Goal: Transaction & Acquisition: Book appointment/travel/reservation

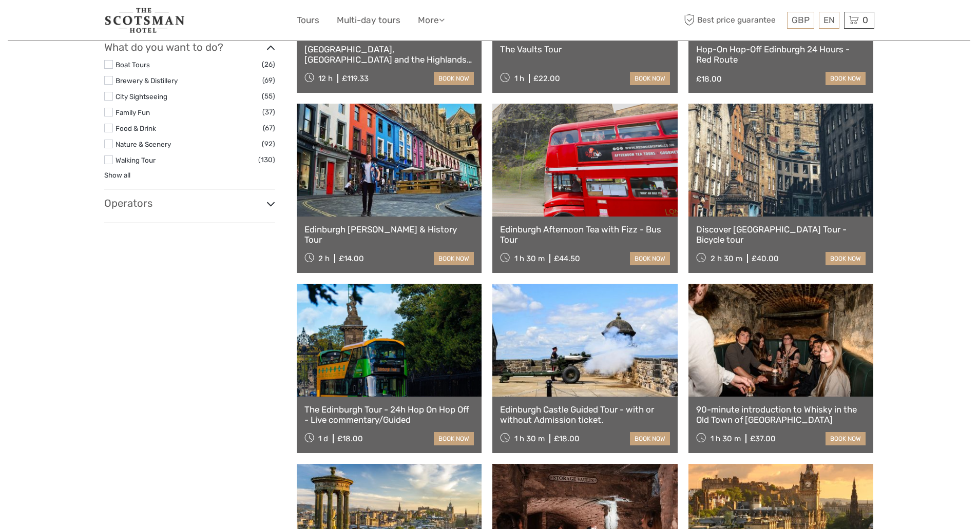
click at [269, 203] on icon at bounding box center [270, 204] width 9 height 14
select select
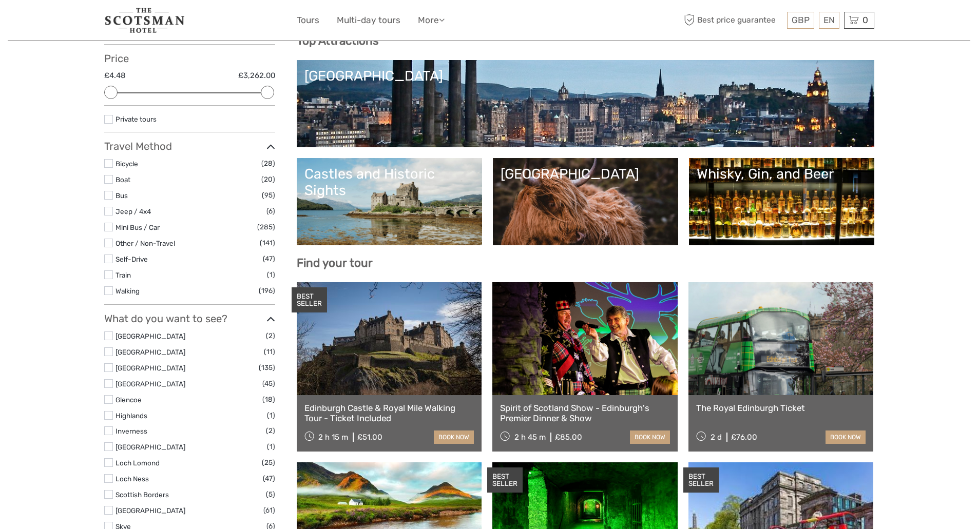
scroll to position [105, 0]
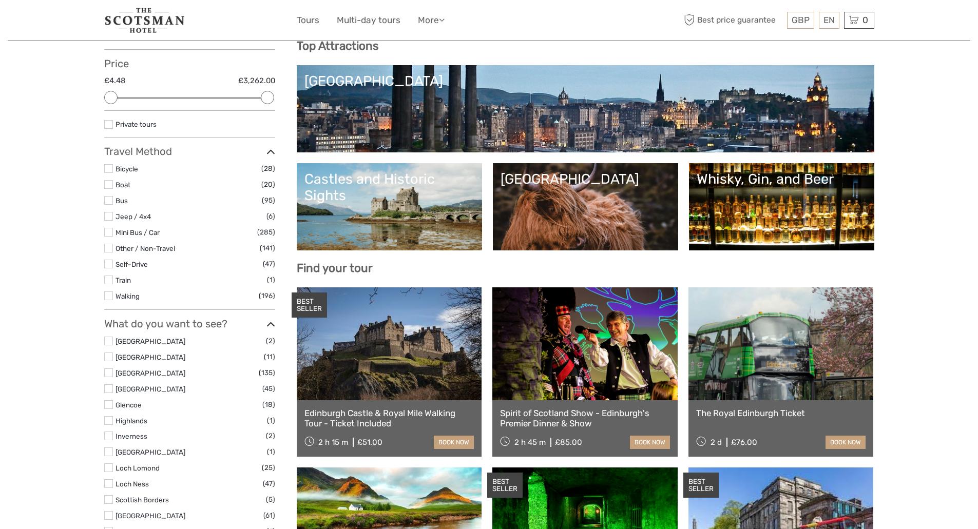
click at [353, 414] on link "Edinburgh Castle & Royal Mile Walking Tour - Ticket Included" at bounding box center [389, 418] width 170 height 21
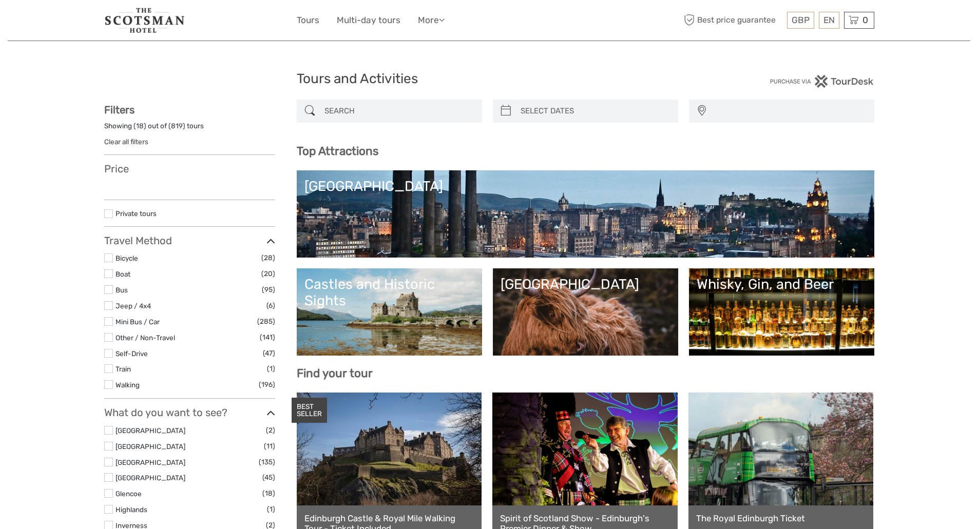
select select
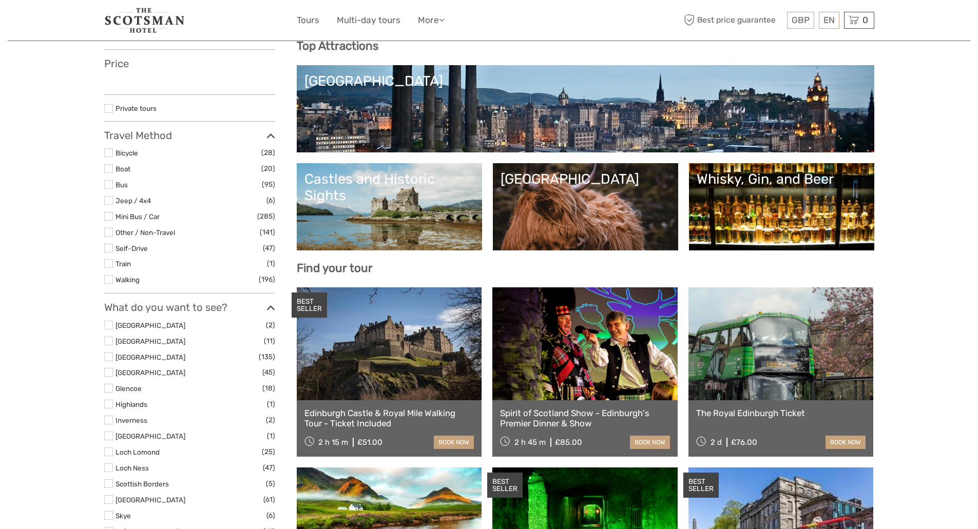
select select
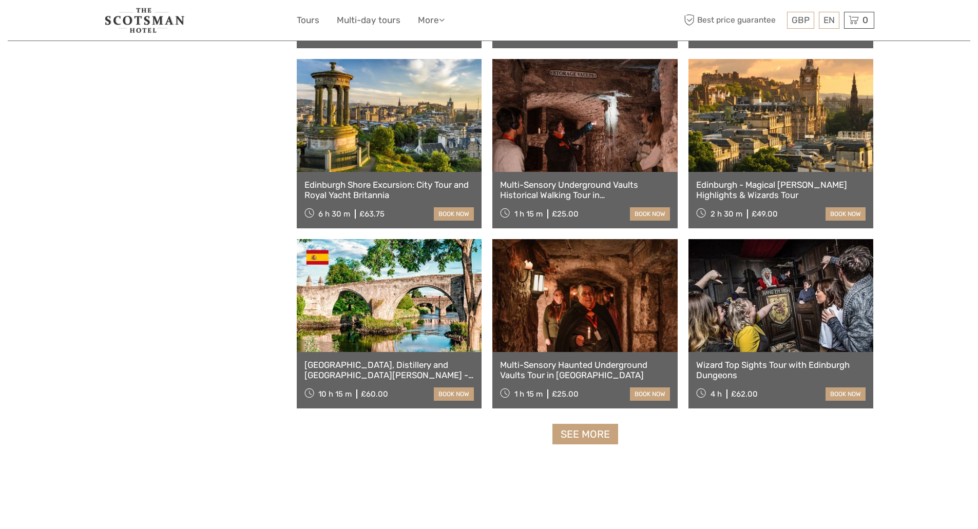
scroll to position [1078, 0]
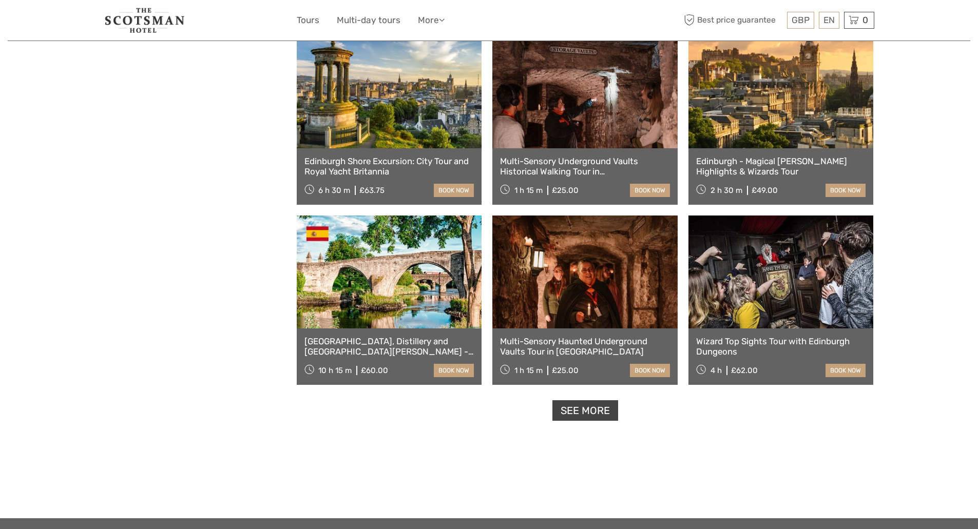
click at [572, 408] on link "See more" at bounding box center [585, 410] width 66 height 21
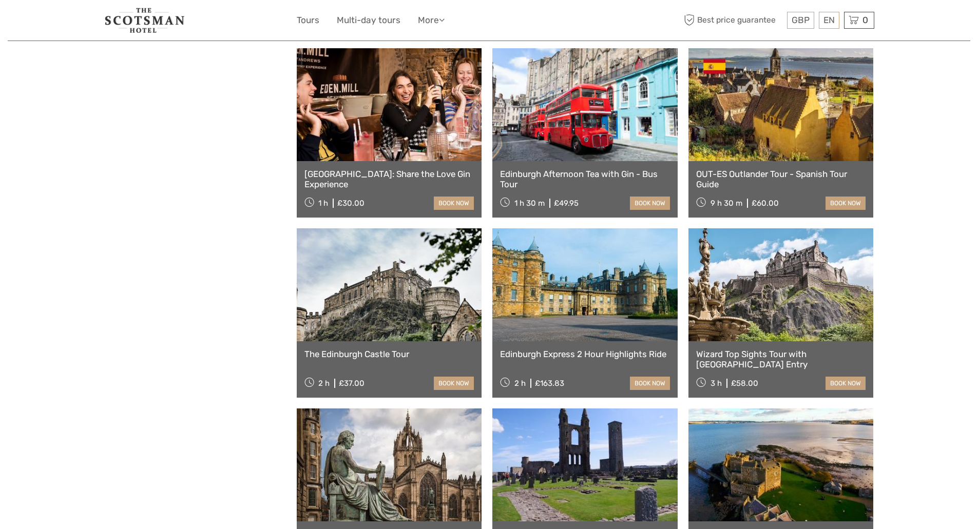
scroll to position [1540, 0]
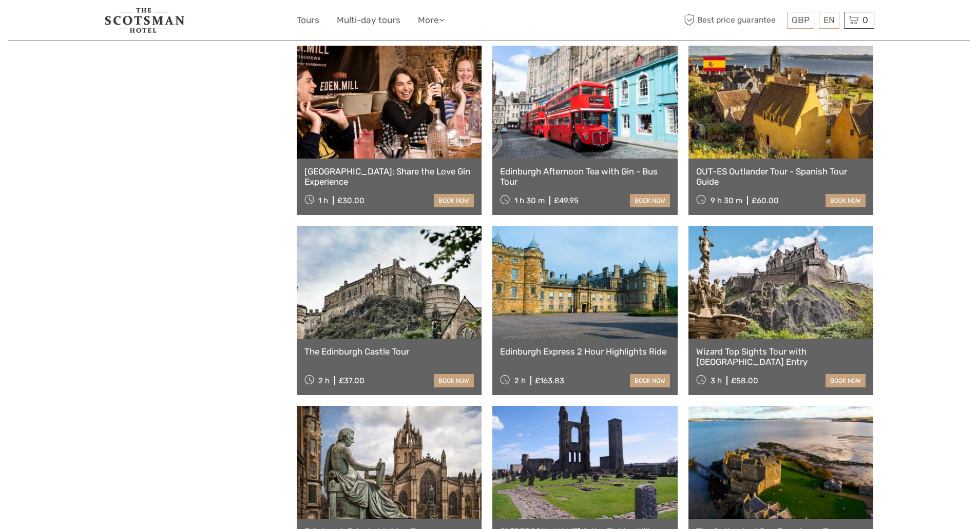
click at [367, 351] on link "The Edinburgh Castle Tour" at bounding box center [389, 351] width 170 height 10
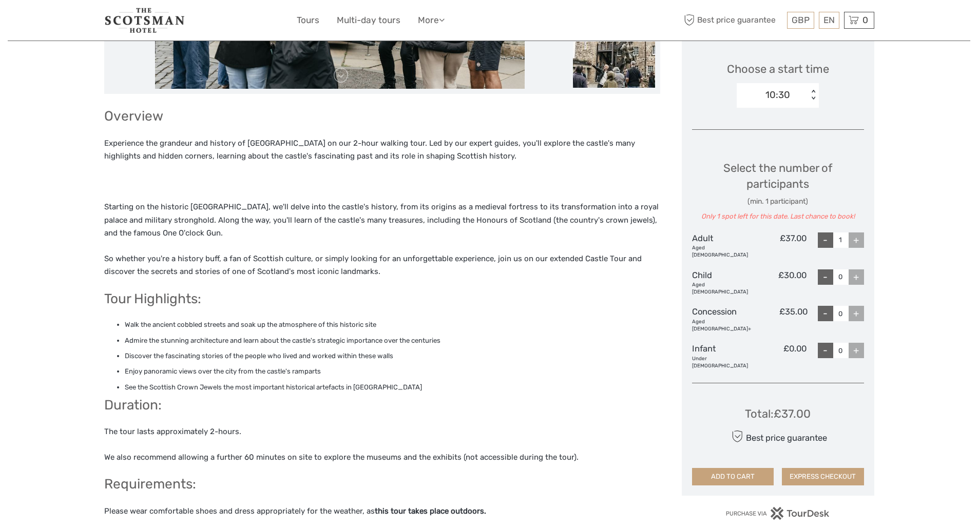
scroll to position [320, 0]
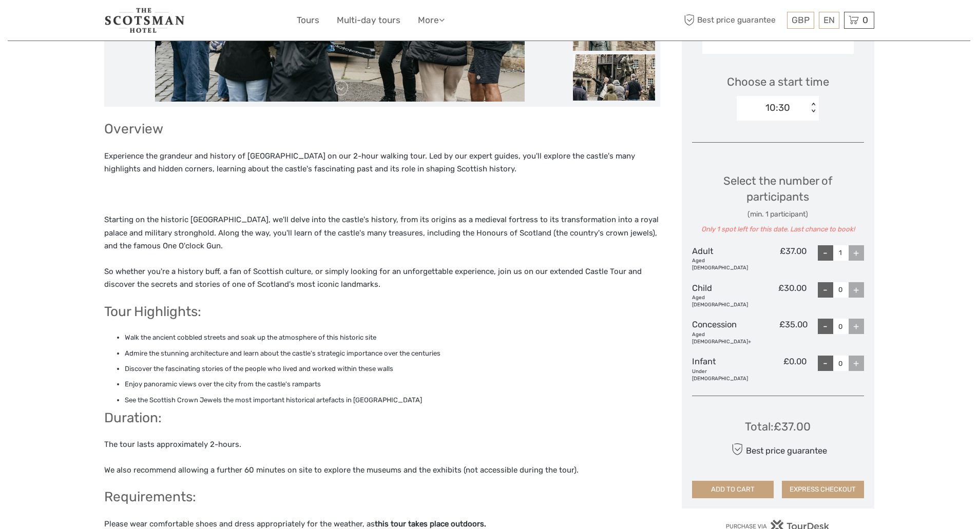
click at [856, 254] on div "+" at bounding box center [855, 252] width 15 height 15
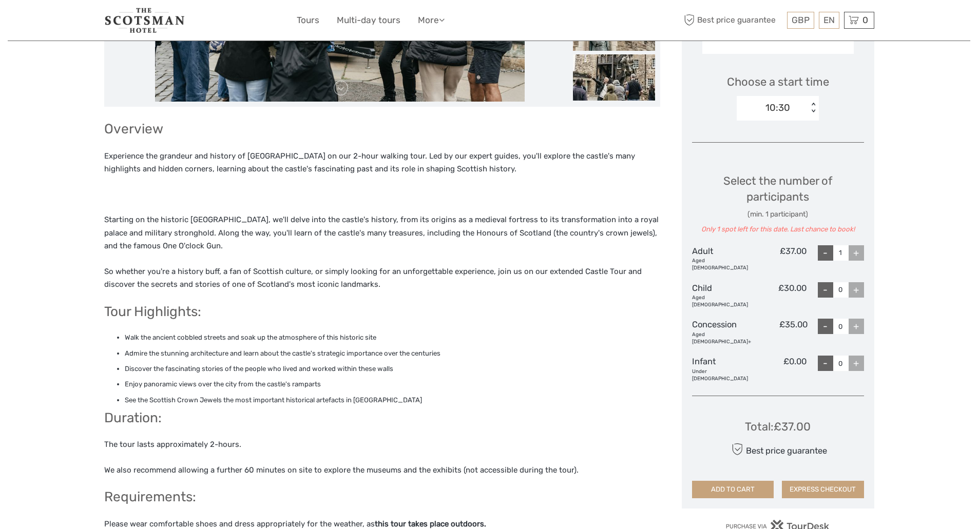
click at [856, 254] on div "+" at bounding box center [855, 252] width 15 height 15
click at [783, 106] on div "10:30" at bounding box center [777, 107] width 25 height 13
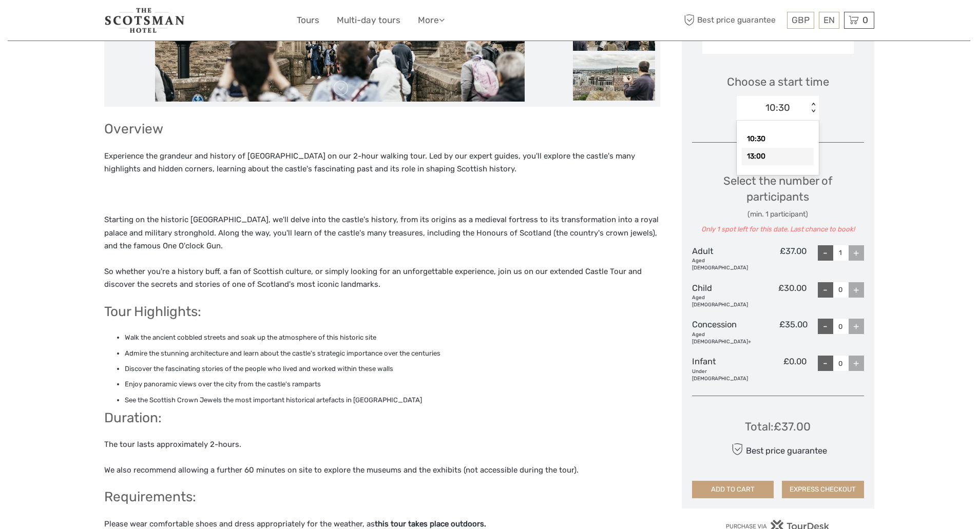
click at [767, 157] on div "13:00" at bounding box center [778, 156] width 72 height 17
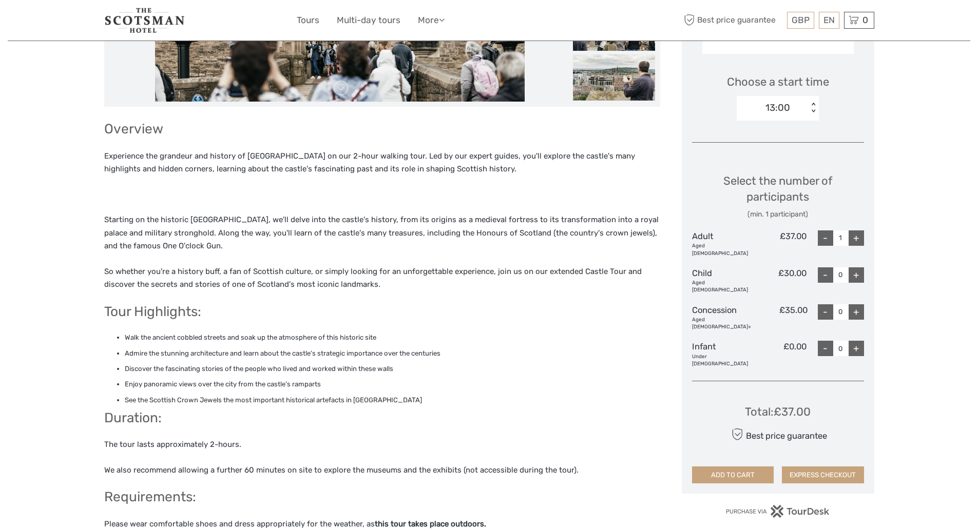
click at [853, 237] on div "+" at bounding box center [855, 237] width 15 height 15
click at [854, 238] on div "+" at bounding box center [855, 237] width 15 height 15
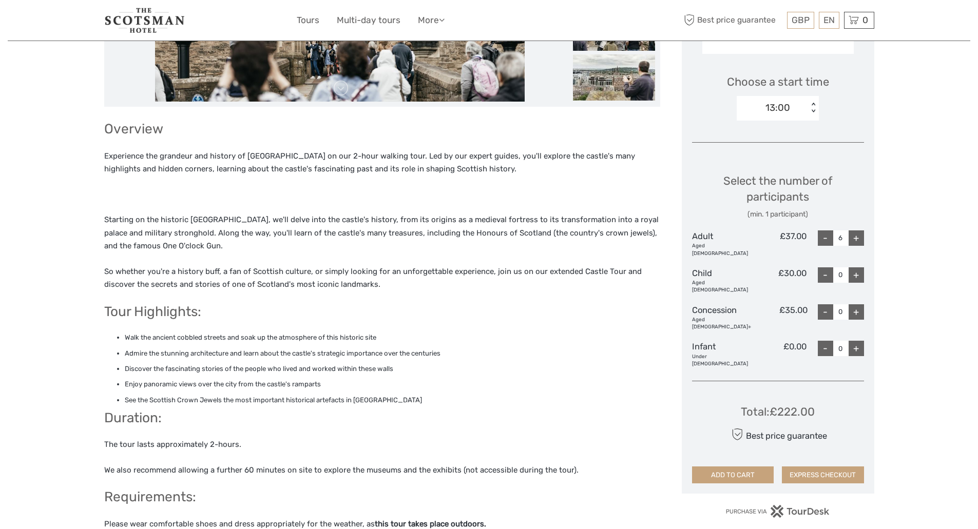
click at [854, 238] on div "+" at bounding box center [855, 237] width 15 height 15
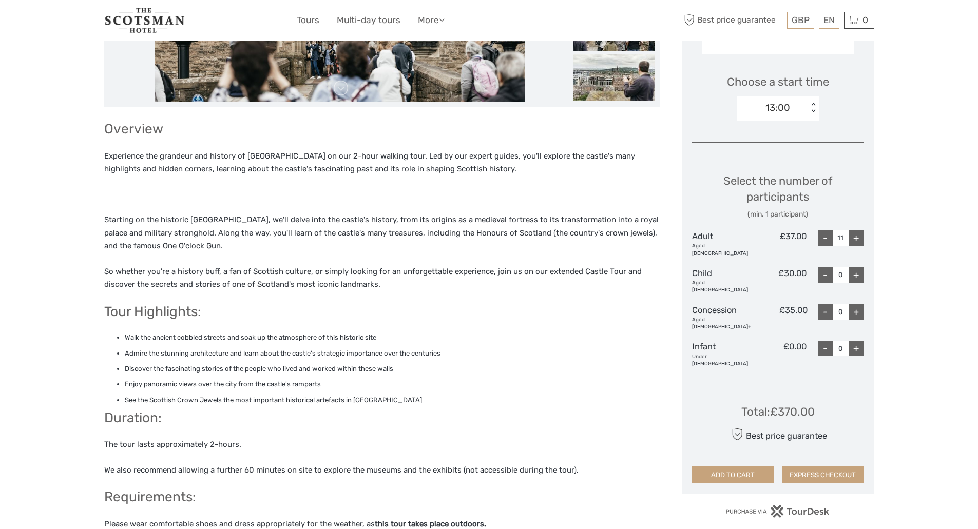
click at [854, 238] on div "+" at bounding box center [855, 237] width 15 height 15
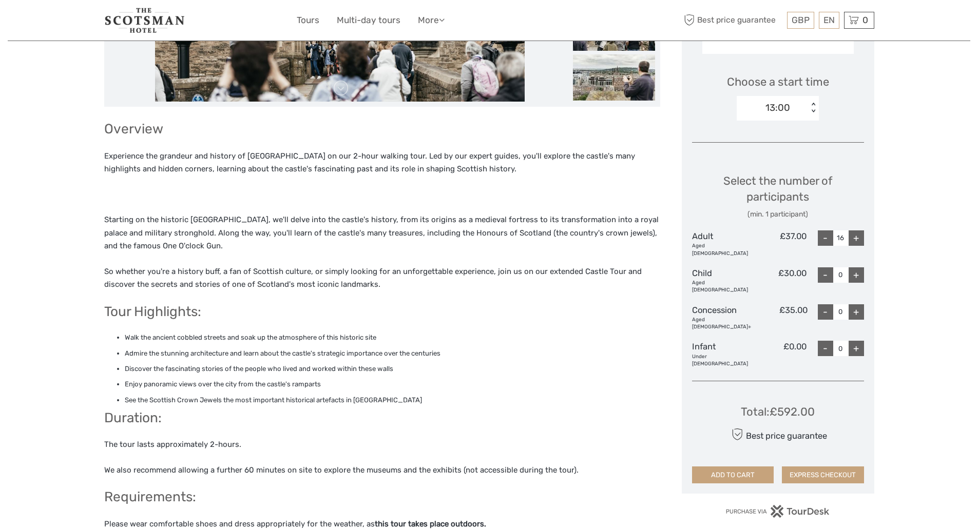
click at [854, 238] on div "+" at bounding box center [855, 237] width 15 height 15
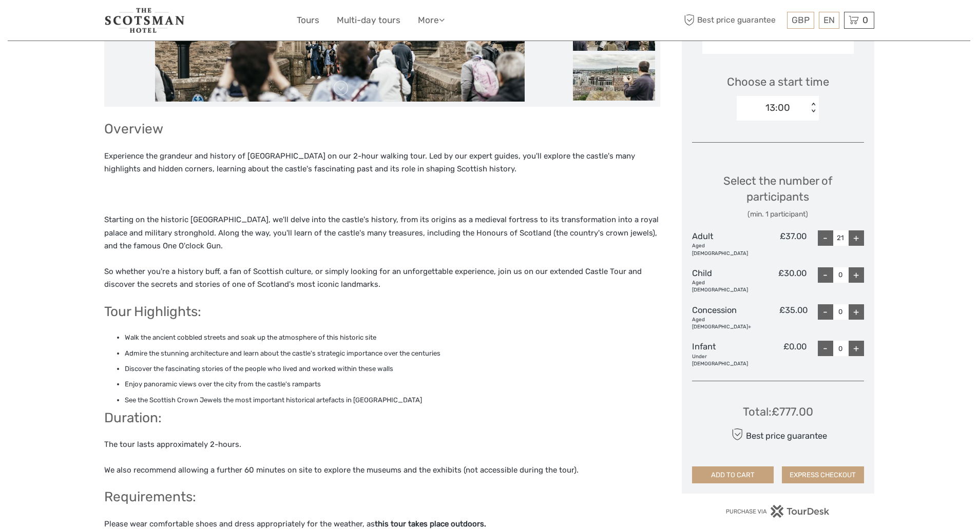
click at [854, 238] on div "+" at bounding box center [855, 237] width 15 height 15
type input "23"
click at [854, 238] on div "+" at bounding box center [855, 237] width 15 height 15
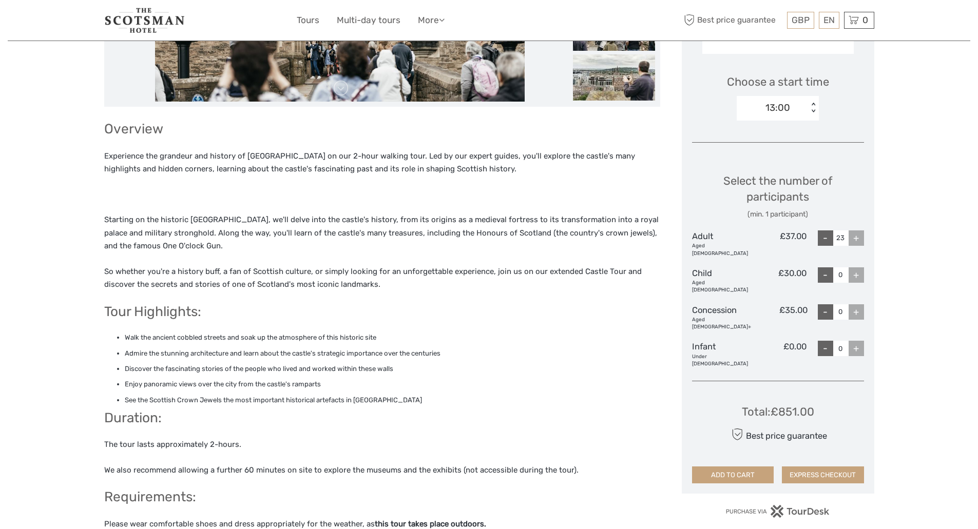
click at [854, 238] on div "+" at bounding box center [855, 237] width 15 height 15
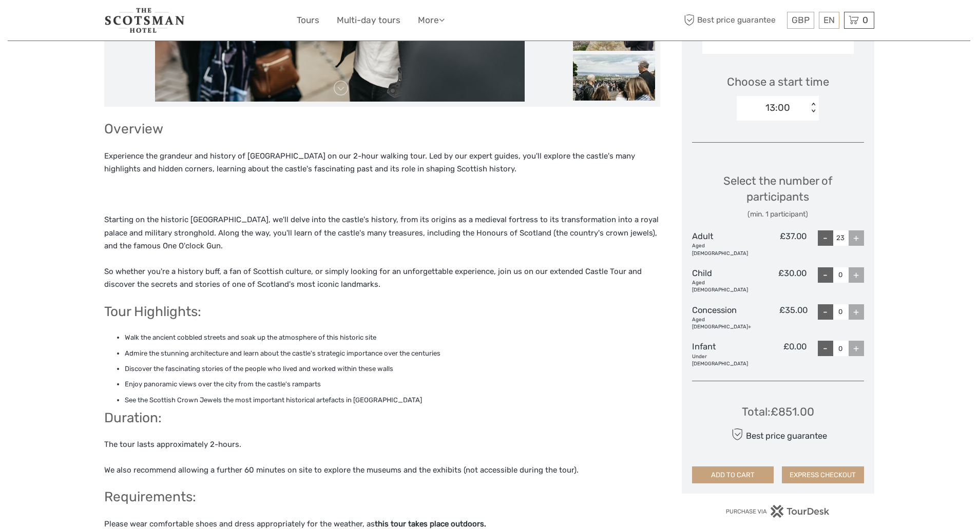
click at [787, 104] on div "13:00" at bounding box center [777, 107] width 25 height 13
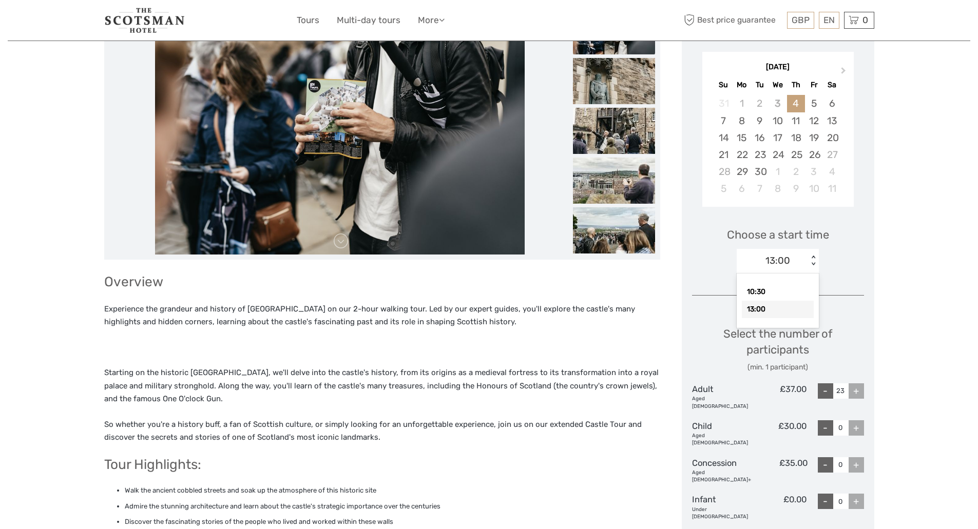
scroll to position [158, 0]
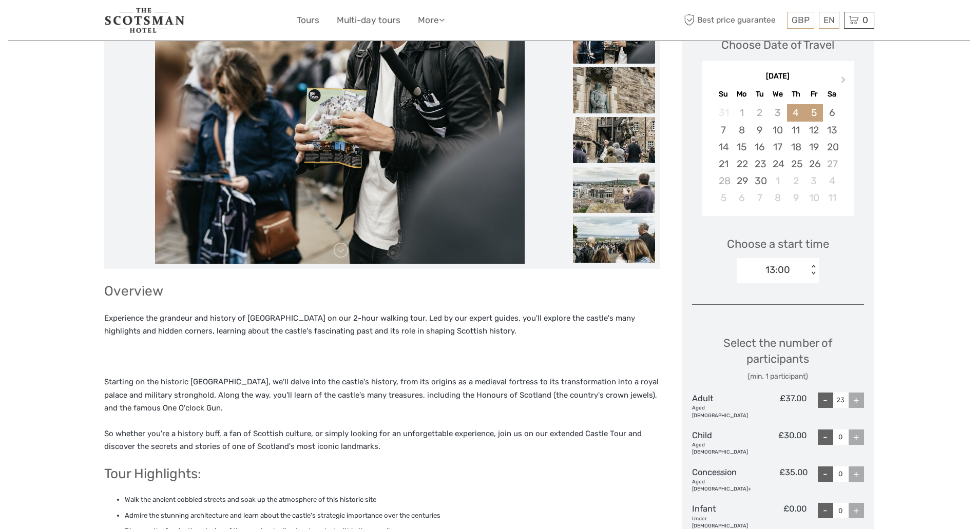
click at [813, 110] on div "5" at bounding box center [814, 112] width 18 height 17
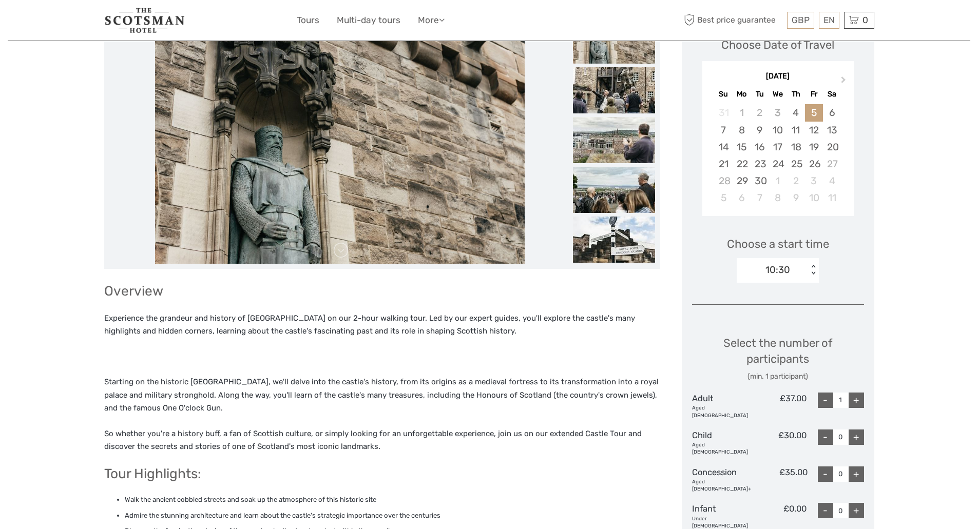
click at [858, 397] on div "+" at bounding box center [855, 400] width 15 height 15
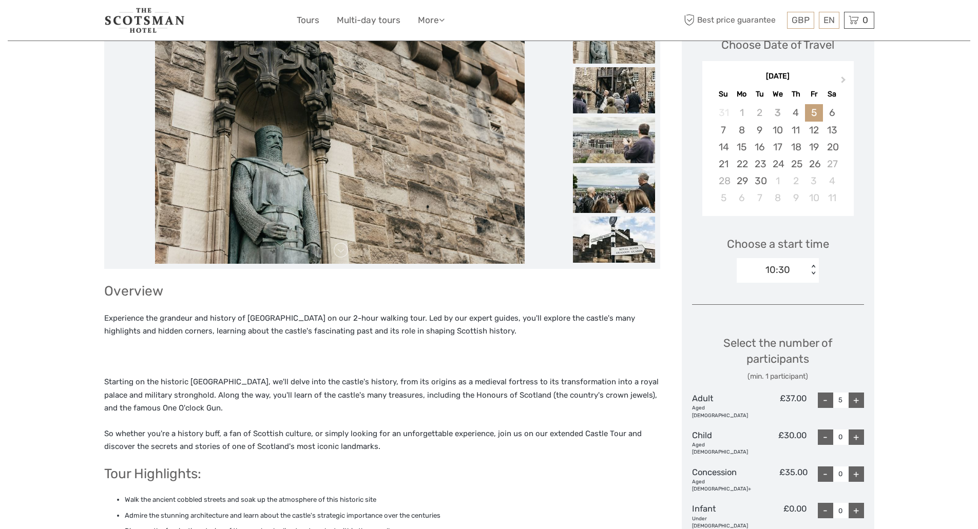
type input "6"
click at [858, 397] on div "+" at bounding box center [855, 400] width 15 height 15
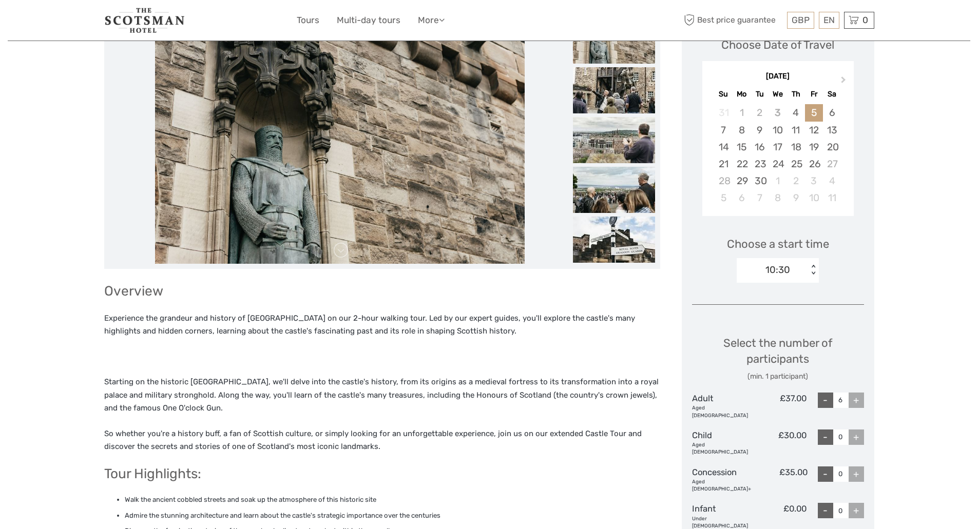
click at [791, 267] on div "10:30" at bounding box center [771, 269] width 71 height 15
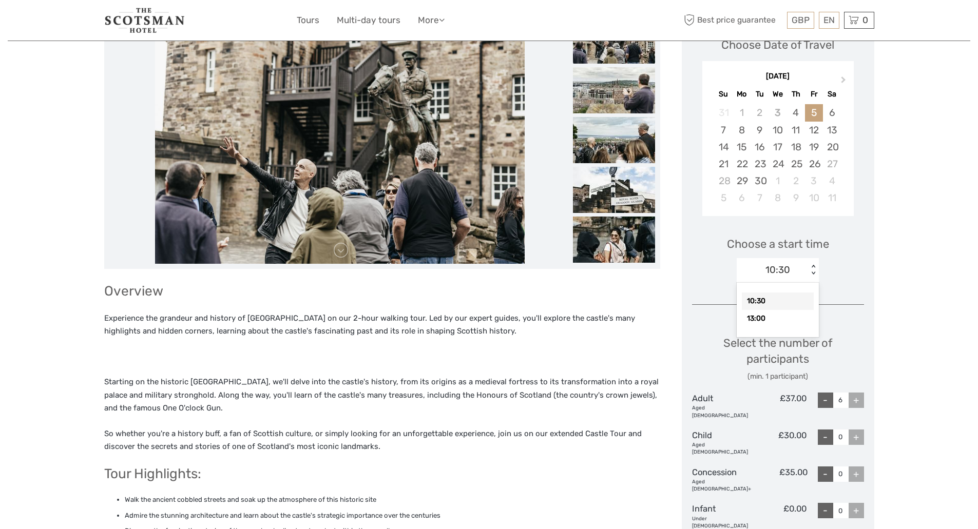
scroll to position [0, 0]
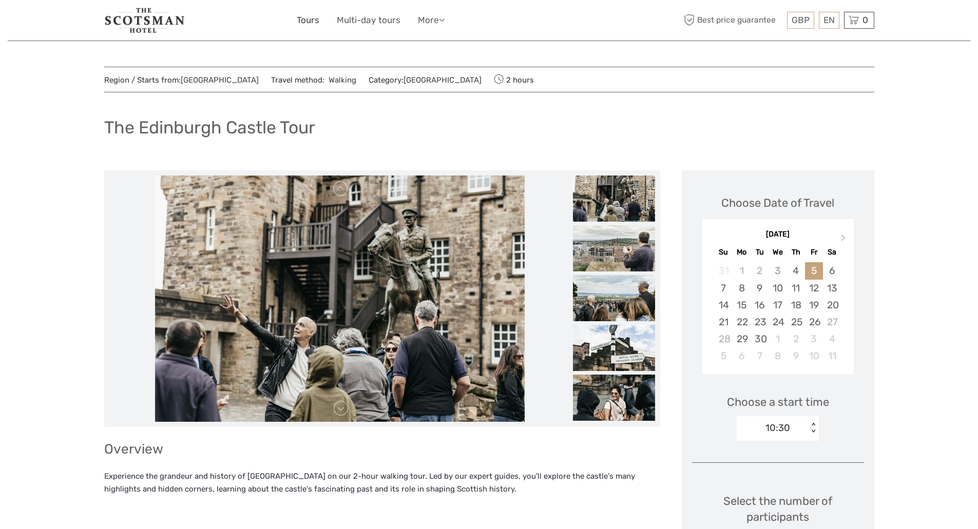
click at [310, 19] on link "Tours" at bounding box center [308, 20] width 23 height 15
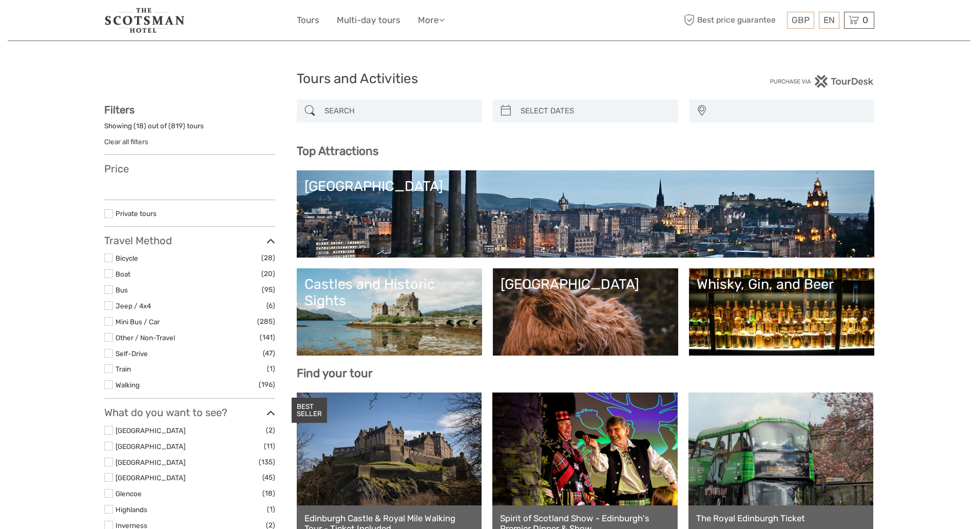
select select
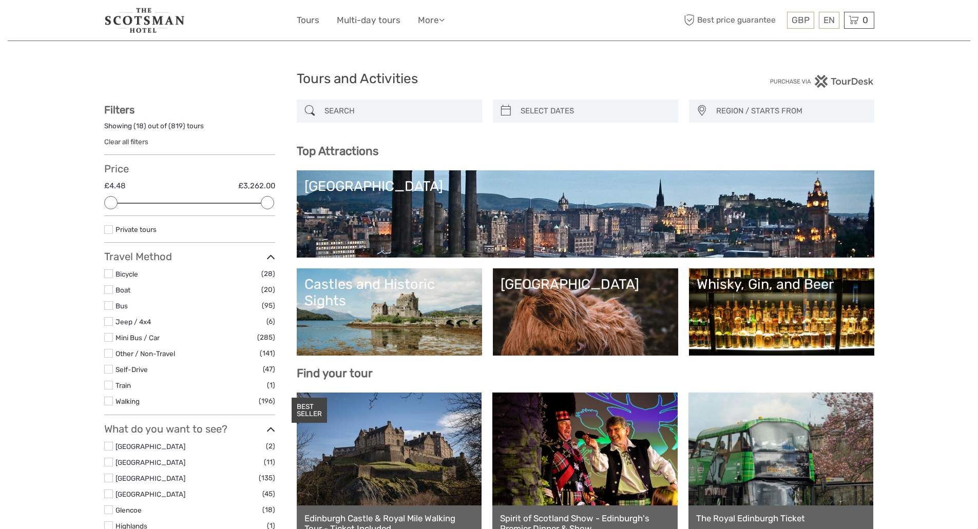
click at [330, 109] on input "search" at bounding box center [398, 111] width 157 height 18
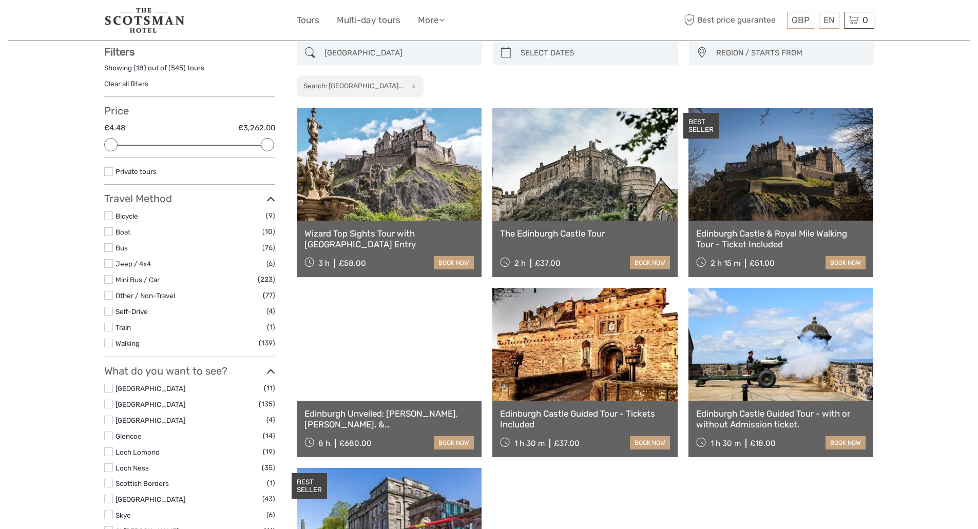
scroll to position [59, 0]
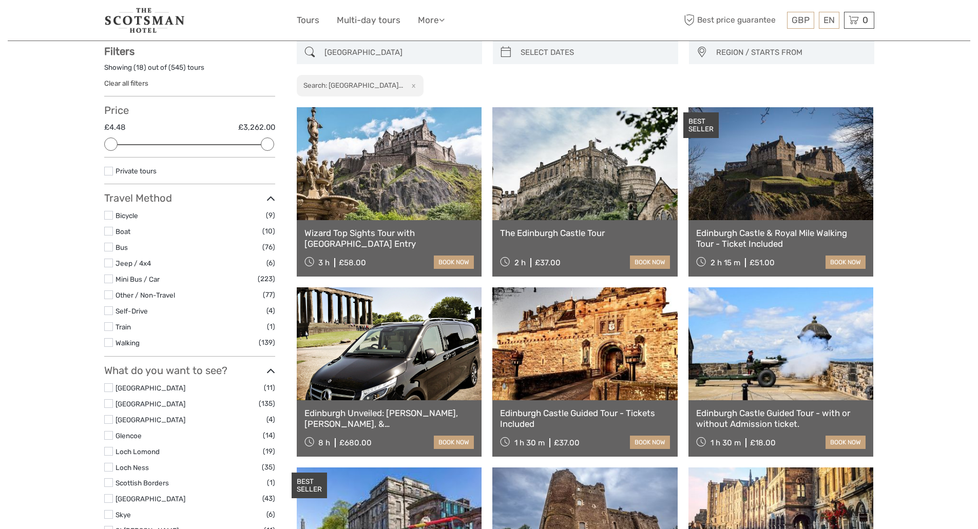
type input "[GEOGRAPHIC_DATA]"
click at [585, 413] on link "Edinburgh Castle Guided Tour - Tickets Included" at bounding box center [585, 418] width 170 height 21
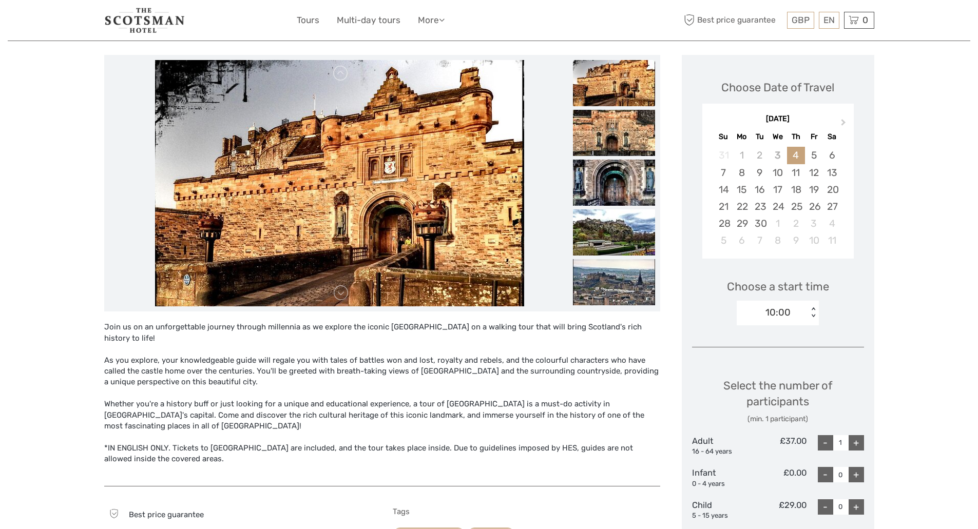
scroll to position [100, 0]
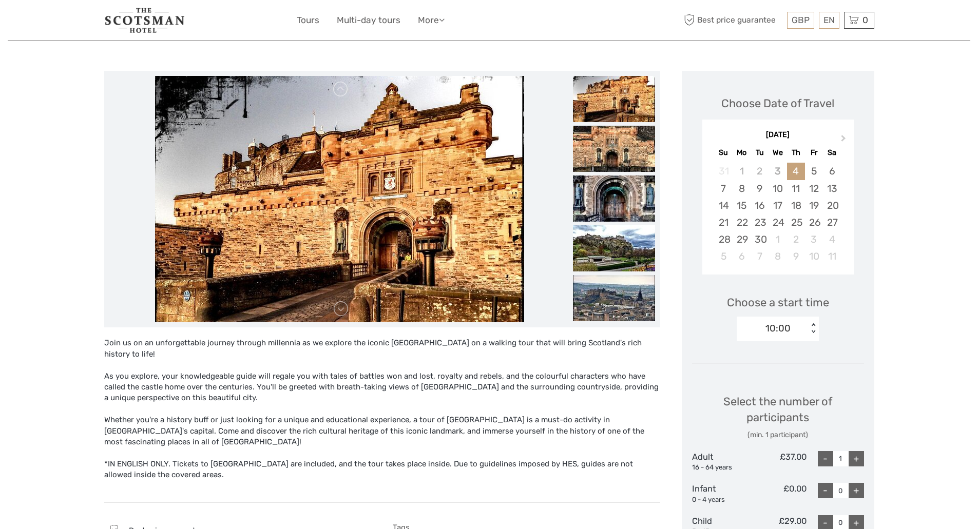
click at [853, 458] on div "+" at bounding box center [855, 458] width 15 height 15
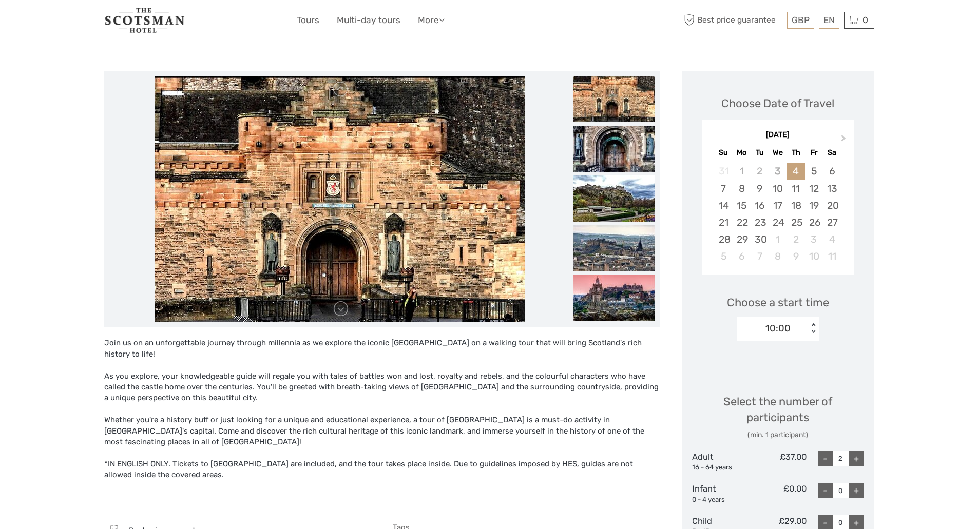
click at [853, 458] on div "+" at bounding box center [855, 458] width 15 height 15
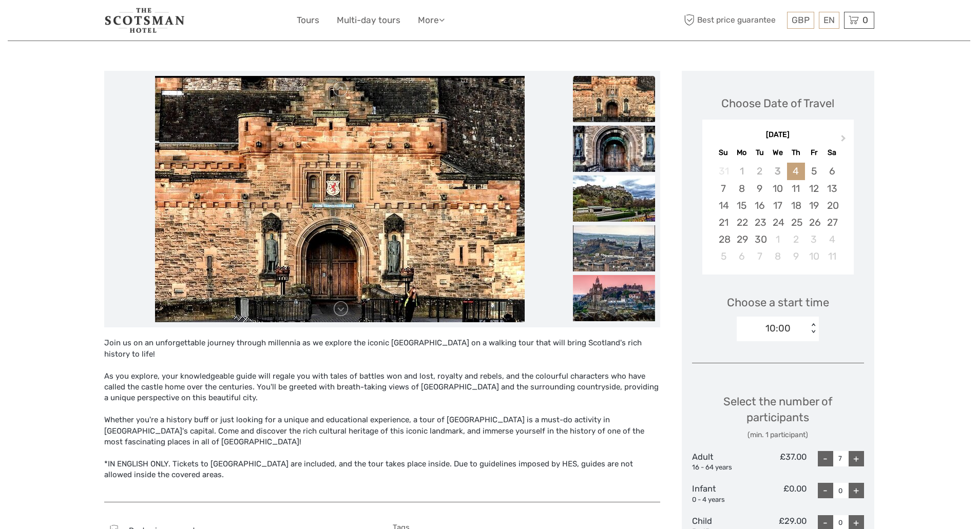
click at [853, 458] on div "+" at bounding box center [855, 458] width 15 height 15
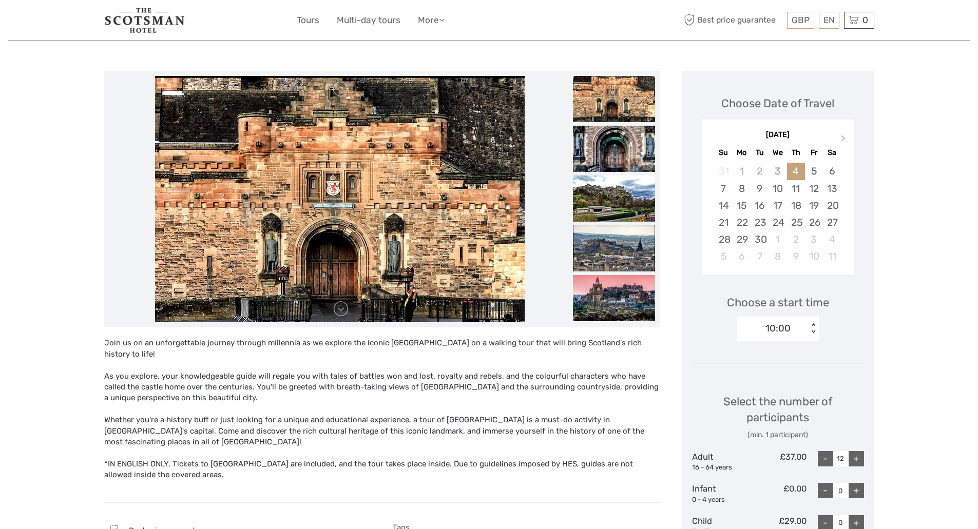
click at [853, 458] on div "+" at bounding box center [855, 458] width 15 height 15
type input "15"
click at [813, 322] on div "10:00 < >" at bounding box center [777, 329] width 82 height 25
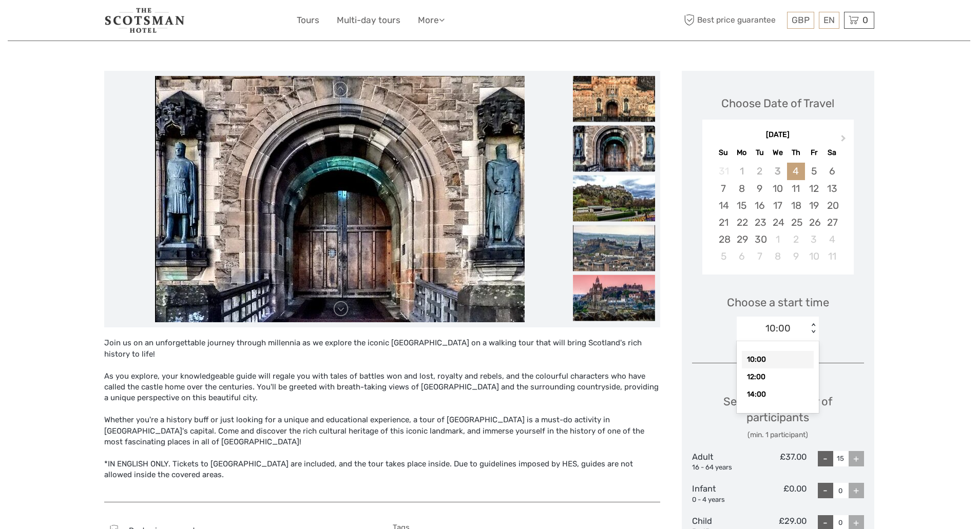
scroll to position [0, 0]
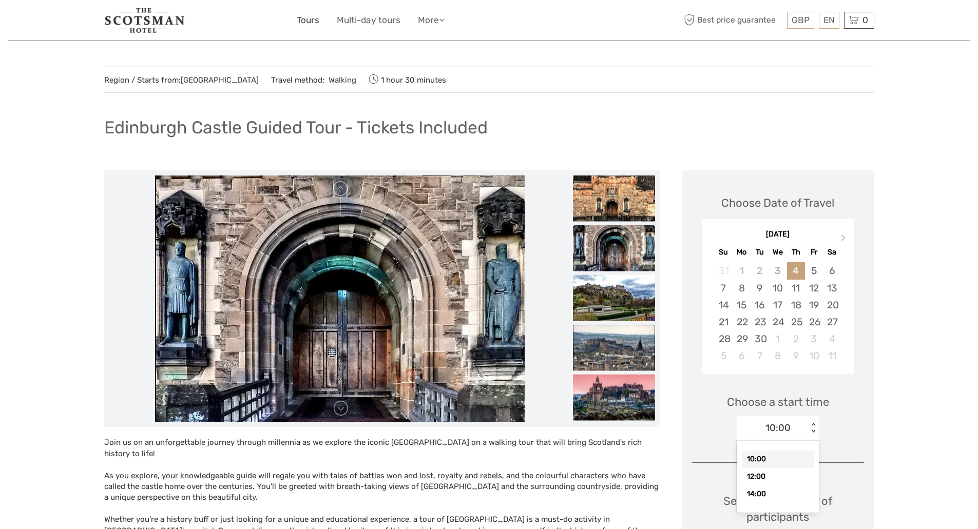
click at [311, 20] on link "Tours" at bounding box center [308, 20] width 23 height 15
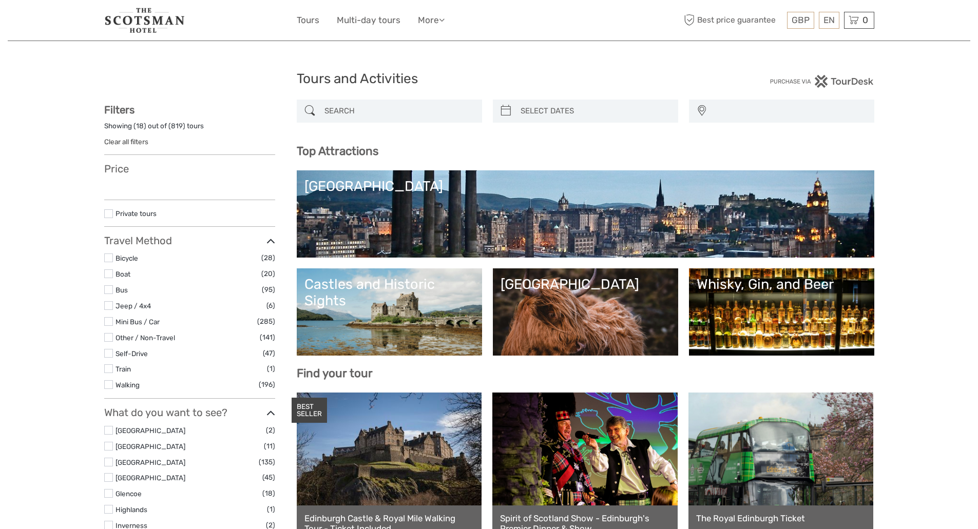
select select
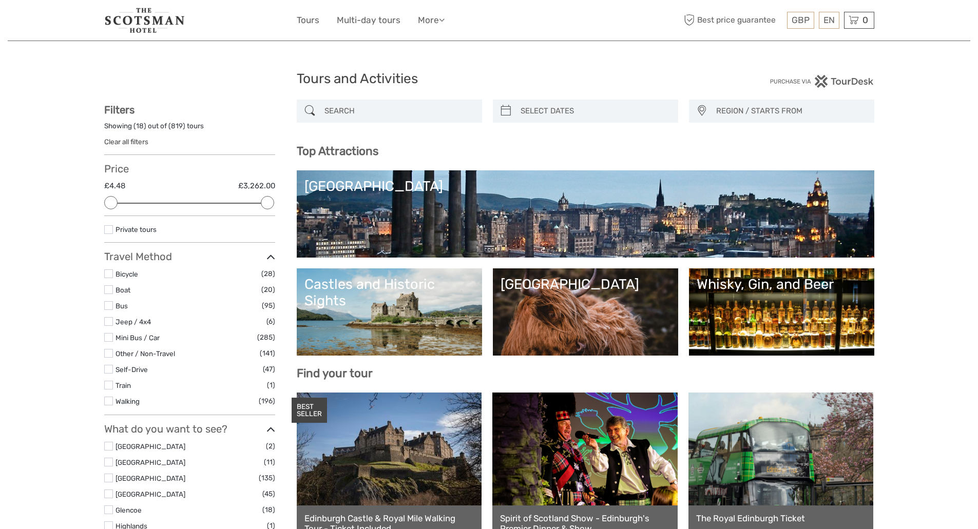
click at [397, 456] on link at bounding box center [389, 449] width 185 height 113
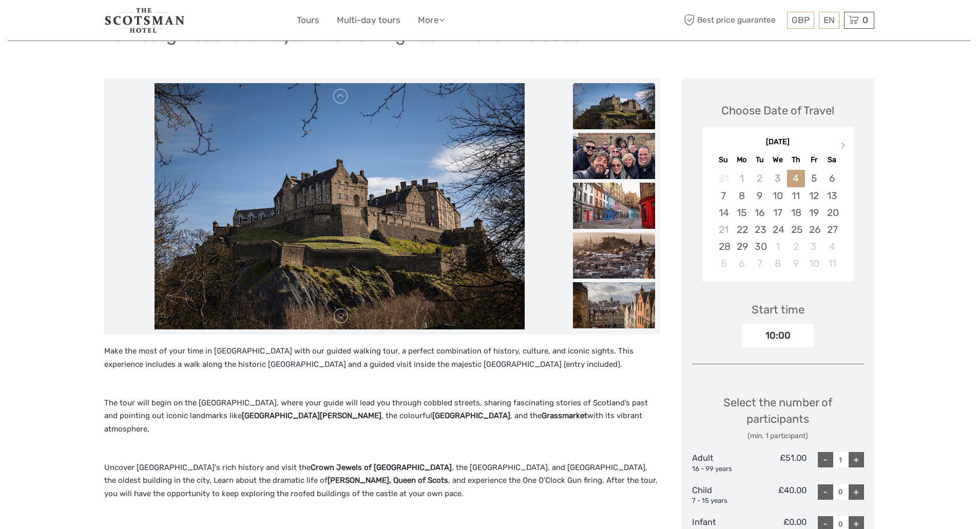
scroll to position [217, 0]
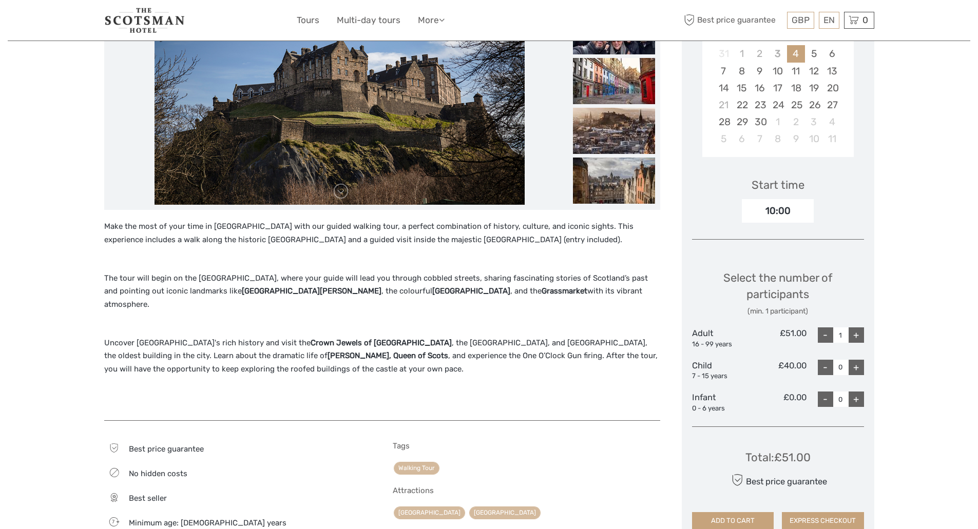
click at [784, 210] on div "10:00" at bounding box center [778, 211] width 72 height 24
click at [790, 210] on div "10:00" at bounding box center [778, 211] width 72 height 24
click at [803, 209] on div "10:00" at bounding box center [778, 211] width 72 height 24
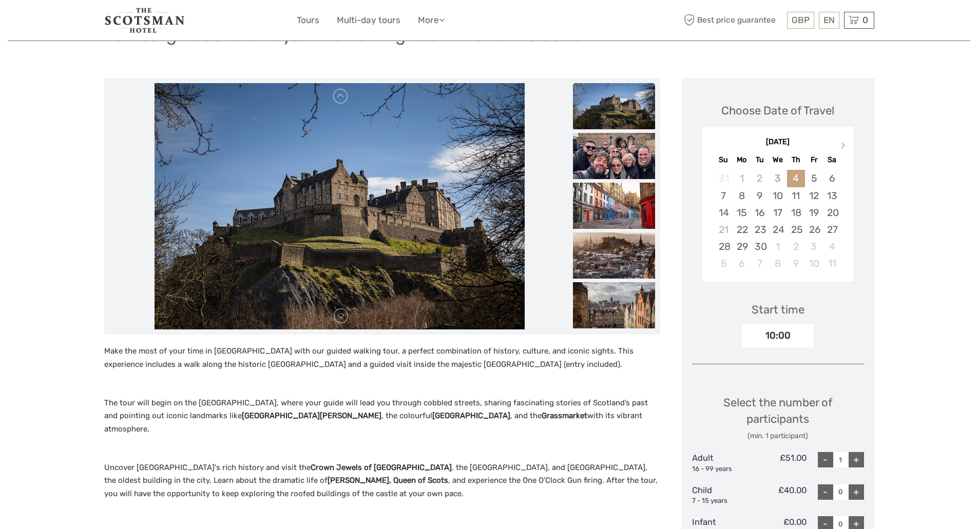
scroll to position [91, 0]
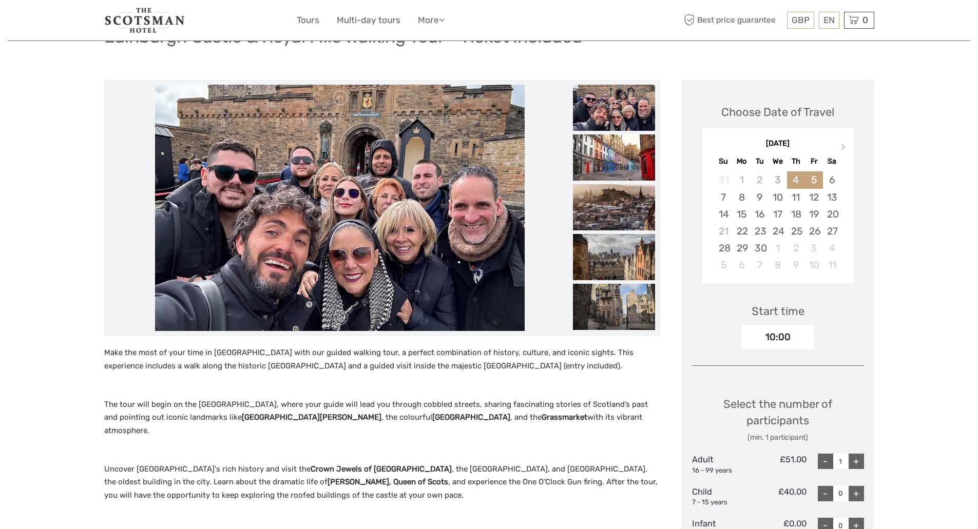
click at [814, 178] on div "5" at bounding box center [814, 179] width 18 height 17
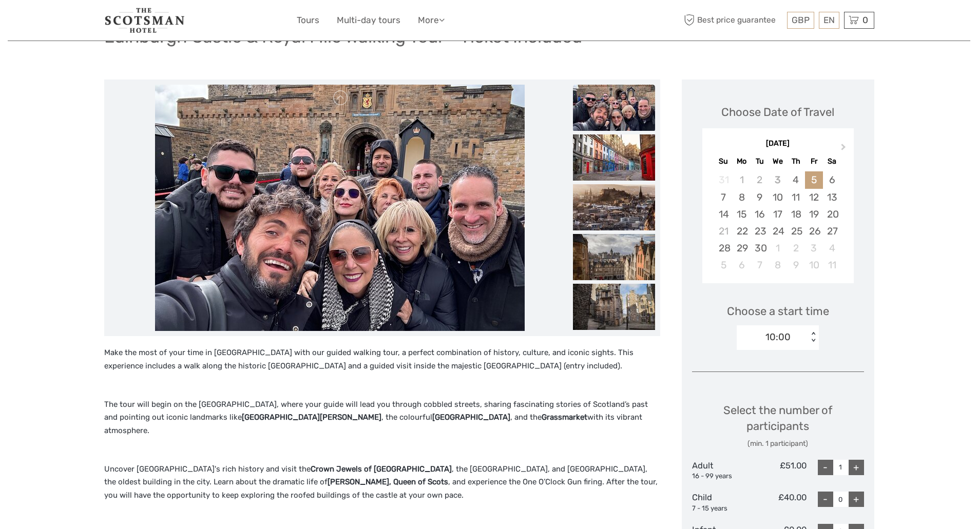
click at [797, 334] on div "10:00" at bounding box center [771, 336] width 71 height 15
click at [830, 179] on div "6" at bounding box center [832, 179] width 18 height 17
click at [769, 336] on div "10:00" at bounding box center [777, 336] width 25 height 13
click at [722, 199] on div "7" at bounding box center [723, 197] width 18 height 17
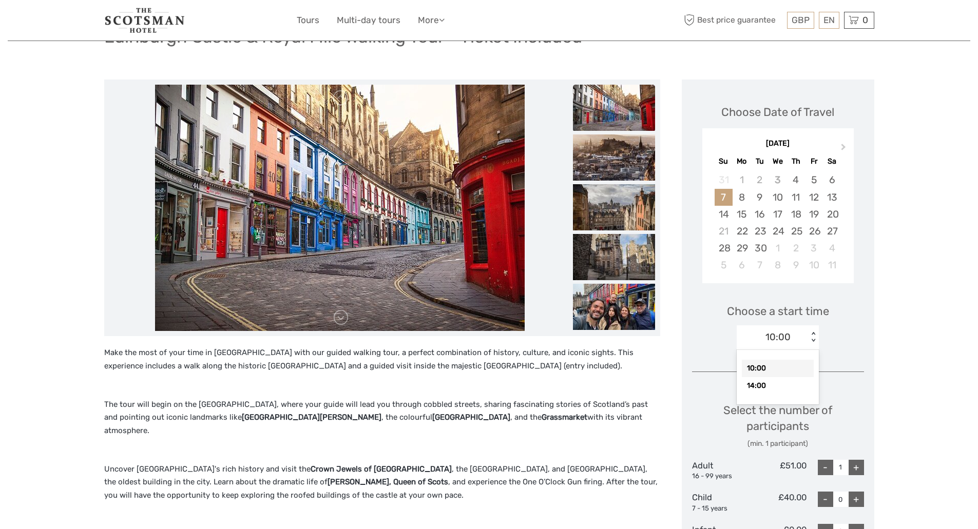
click at [793, 329] on div "10:00 < >" at bounding box center [777, 337] width 82 height 25
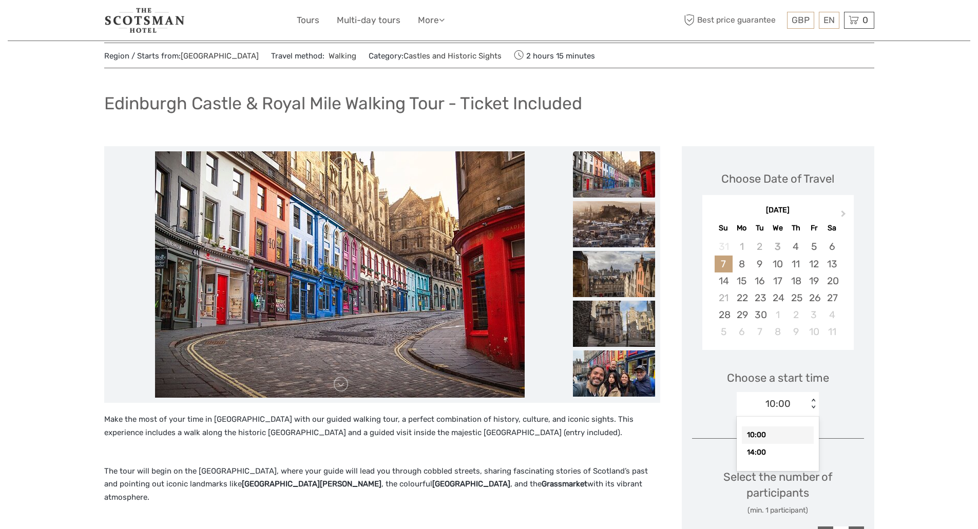
scroll to position [0, 0]
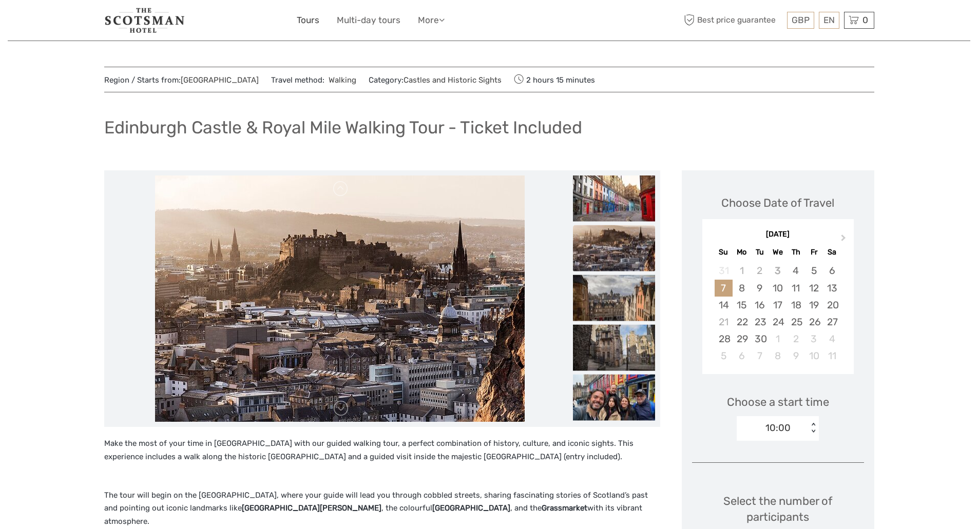
click at [297, 21] on link "Tours" at bounding box center [308, 20] width 23 height 15
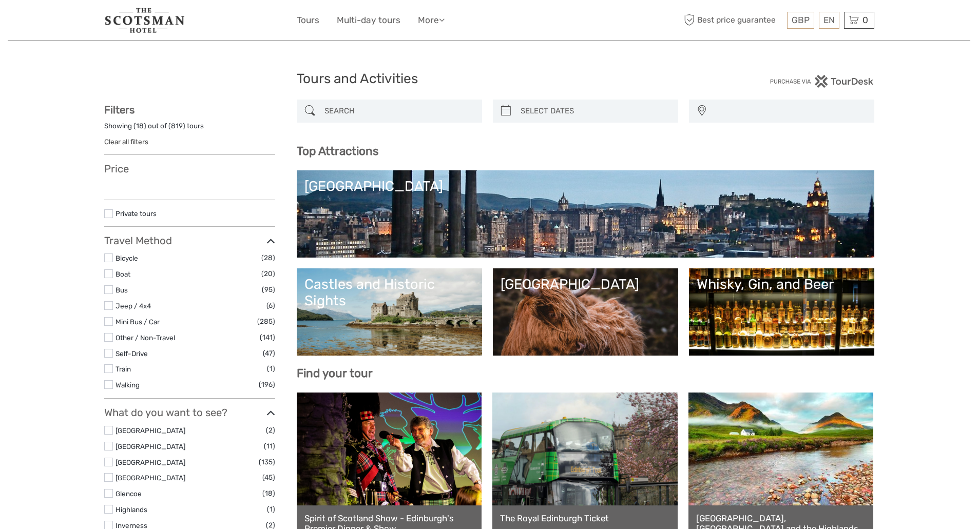
select select
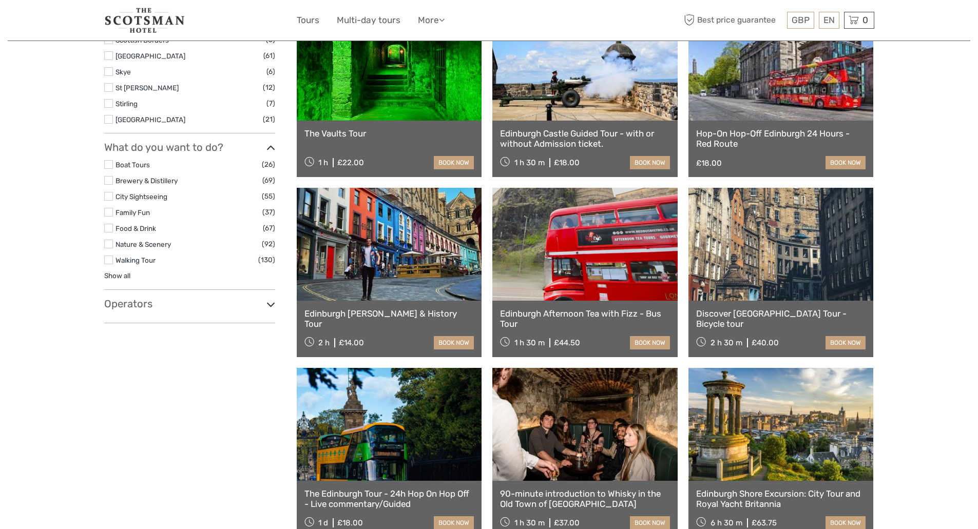
scroll to position [559, 0]
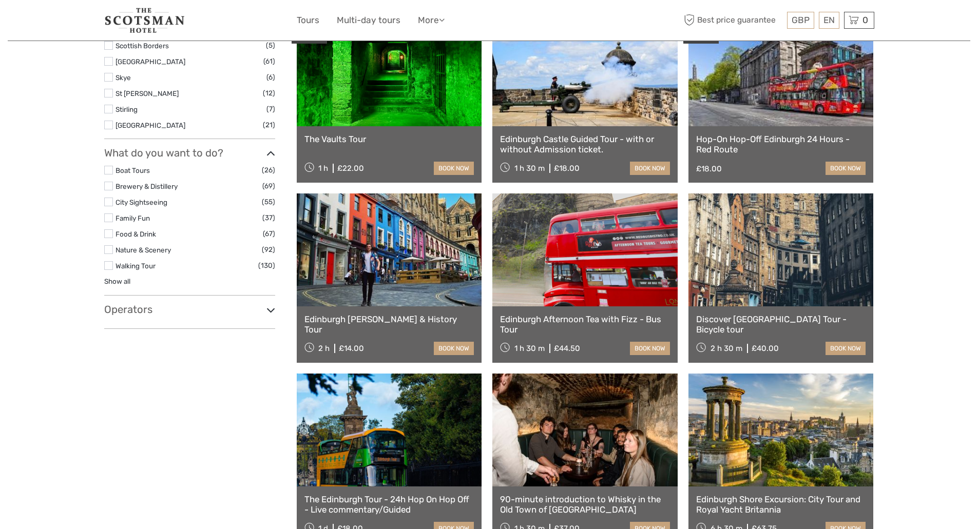
click at [134, 309] on h3 "Operators" at bounding box center [189, 309] width 171 height 12
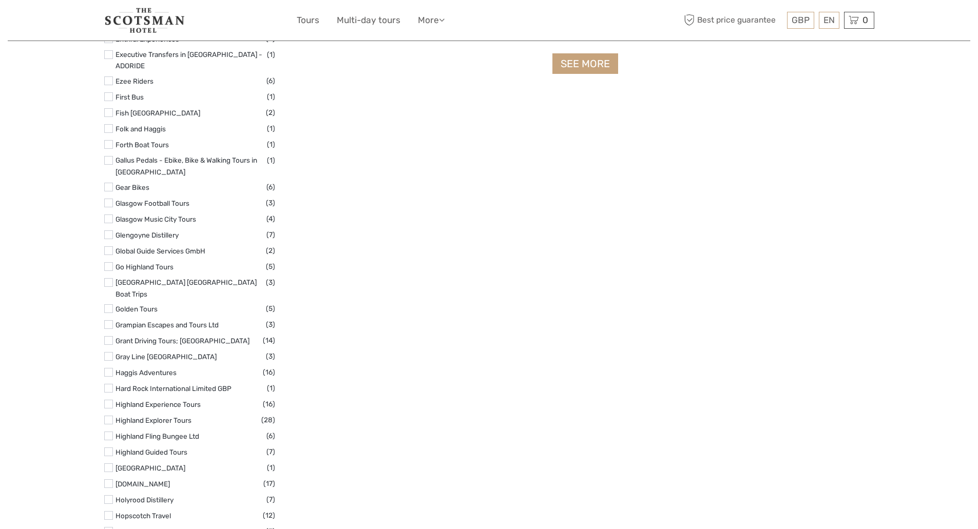
scroll to position [1453, 0]
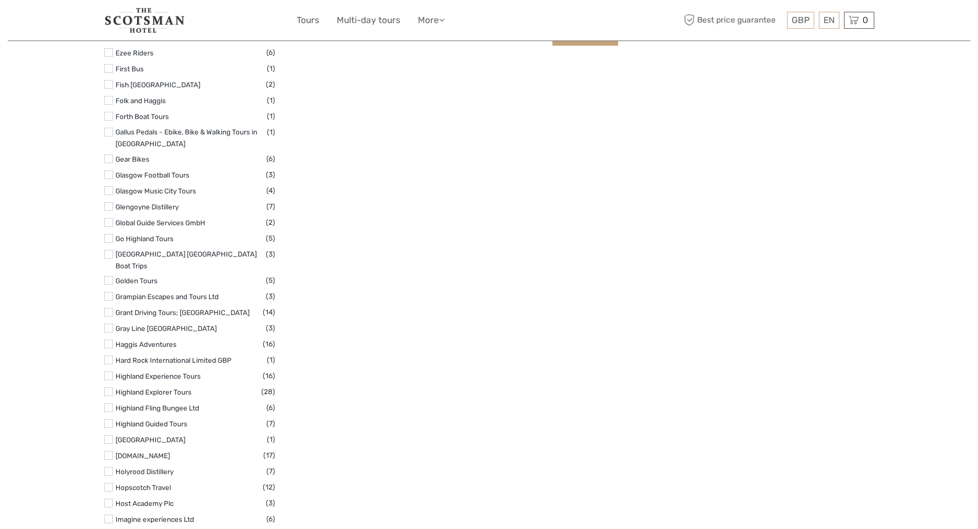
click at [107, 451] on label at bounding box center [108, 455] width 9 height 9
click at [0, 0] on input "checkbox" at bounding box center [0, 0] width 0 height 0
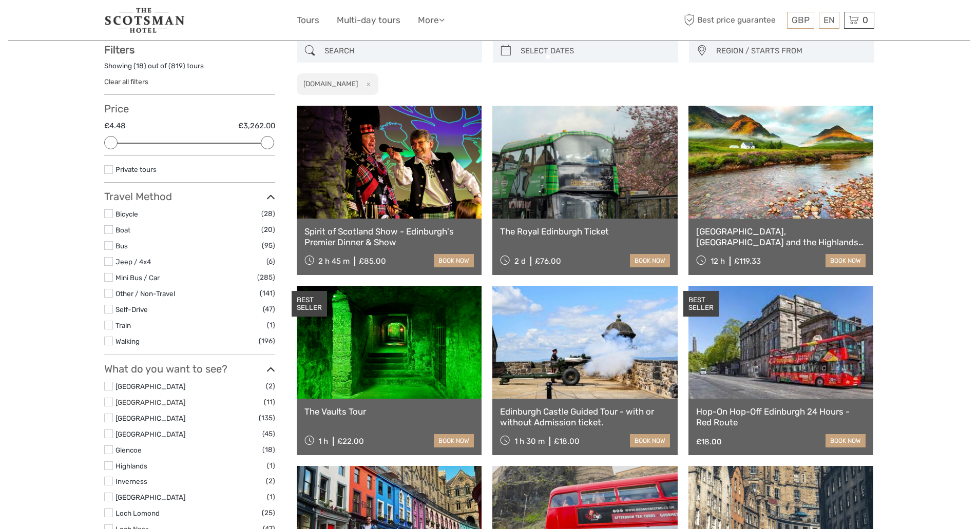
scroll to position [59, 0]
